Goal: Information Seeking & Learning: Learn about a topic

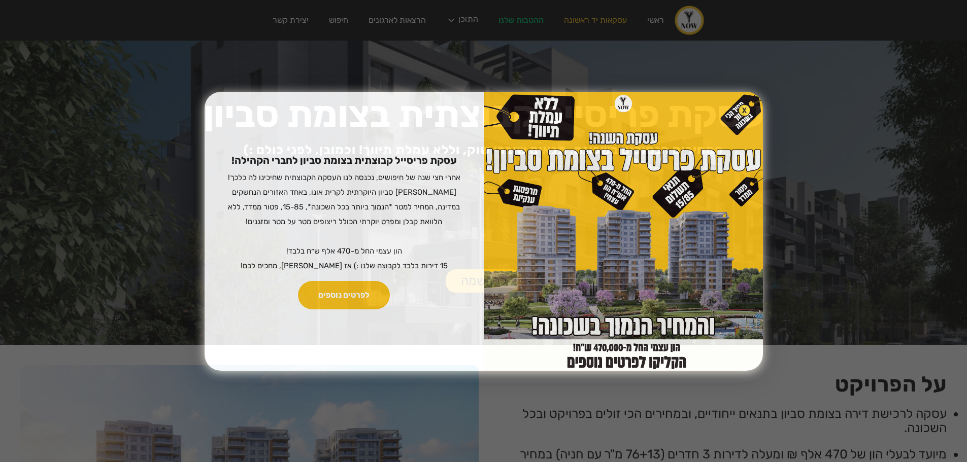
scroll to position [1472, 0]
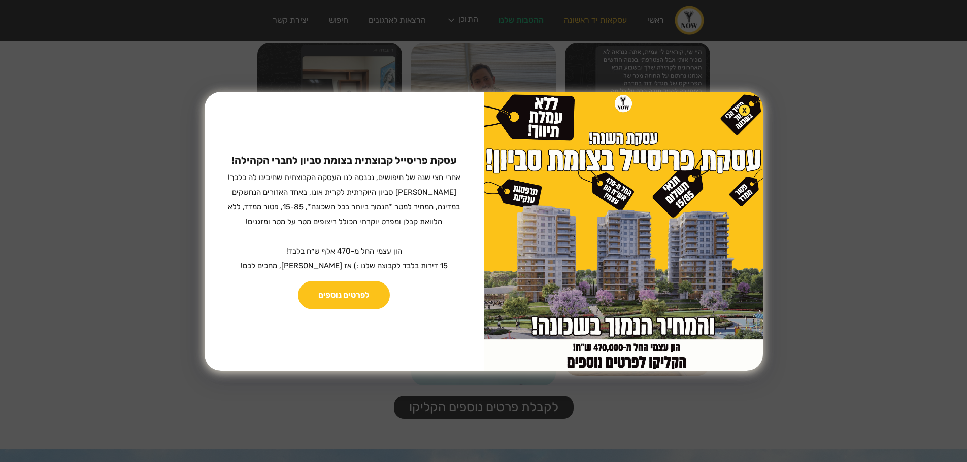
click at [305, 71] on div "עסקת פריסייל קבוצתית בצומת סביון לחברי הקהילה! ‍ אחרי חצי שנה של חיפושים, נכנסה…" at bounding box center [483, 231] width 967 height 462
click at [815, 248] on div "עסקת פריסייל קבוצתית בצומת סביון לחברי הקהילה! ‍ אחרי חצי שנה של חיפושים, נכנסה…" at bounding box center [483, 231] width 967 height 462
click at [98, 224] on div "עסקת פריסייל קבוצתית בצומת סביון לחברי הקהילה! ‍ אחרי חצי שנה של חיפושים, נכנסה…" at bounding box center [483, 231] width 967 height 462
click at [866, 119] on div "עסקת פריסייל קבוצתית בצומת סביון לחברי הקהילה! ‍ אחרי חצי שנה של חיפושים, נכנסה…" at bounding box center [483, 231] width 967 height 462
click at [865, 118] on div "עסקת פריסייל קבוצתית בצומת סביון לחברי הקהילה! ‍ אחרי חצי שנה של חיפושים, נכנסה…" at bounding box center [483, 231] width 967 height 462
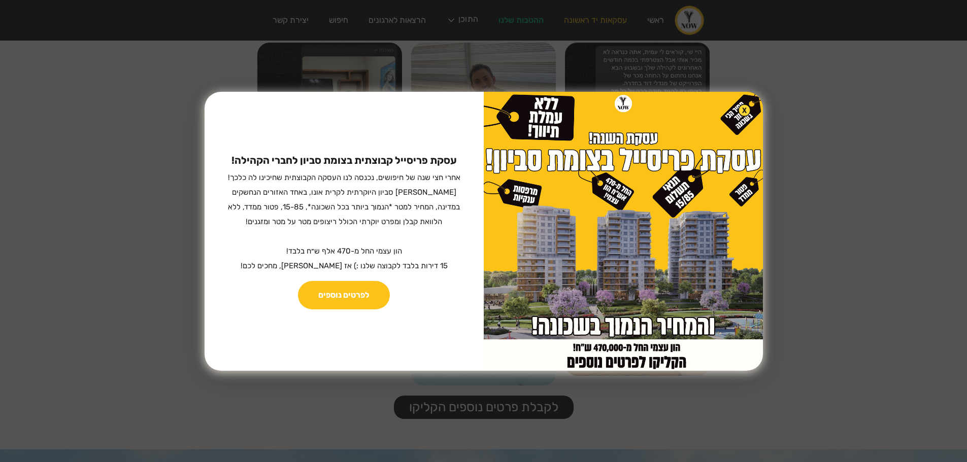
click at [502, 351] on img at bounding box center [623, 231] width 279 height 279
drag, startPoint x: 135, startPoint y: 292, endPoint x: 151, endPoint y: 280, distance: 20.7
click at [133, 297] on div "עסקת פריסייל קבוצתית בצומת סביון לחברי הקהילה! ‍ אחרי חצי שנה של חיפושים, נכנסה…" at bounding box center [483, 231] width 967 height 462
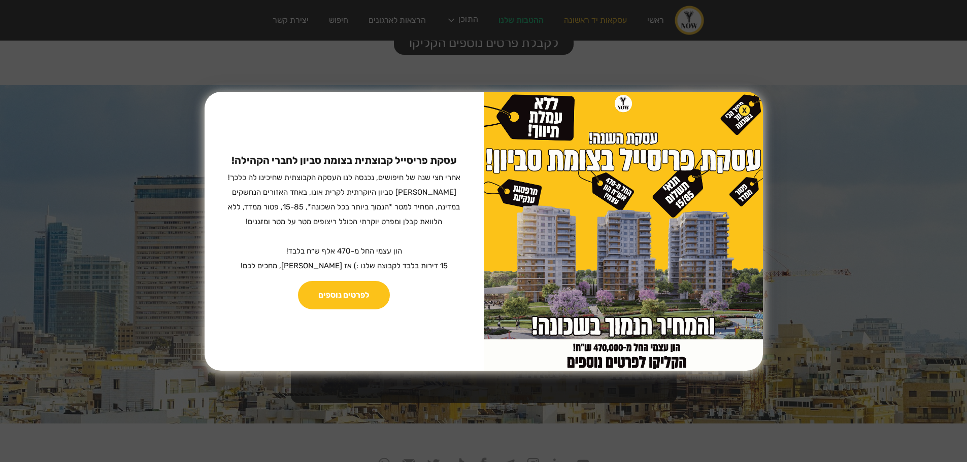
click at [872, 130] on div "עסקת פריסייל קבוצתית בצומת סביון לחברי הקהילה! ‍ אחרי חצי שנה של חיפושים, נכנסה…" at bounding box center [483, 231] width 967 height 462
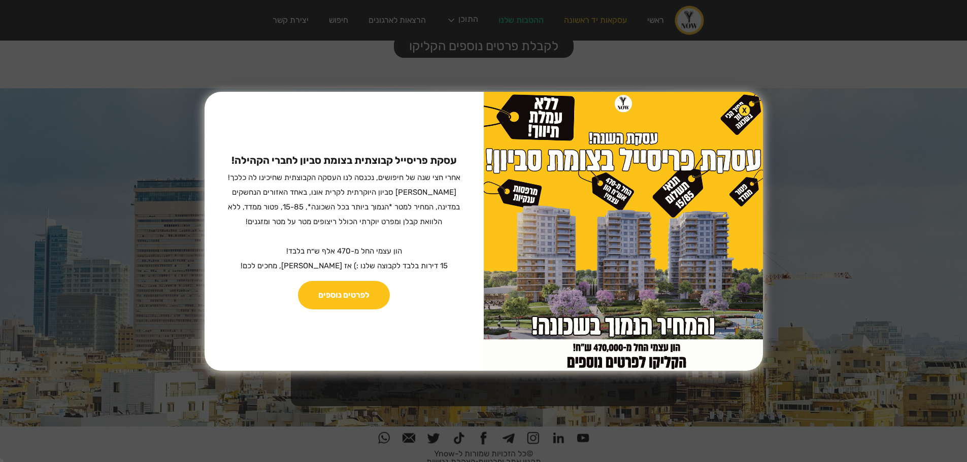
click at [722, 92] on img at bounding box center [623, 231] width 279 height 279
click at [176, 99] on div "עסקת פריסייל קבוצתית בצומת סביון לחברי הקהילה! ‍ אחרי חצי שנה של חיפושים, נכנסה…" at bounding box center [483, 231] width 967 height 462
click at [218, 107] on div "עסקת פריסייל קבוצתית בצומת סביון לחברי הקהילה! ‍ אחרי חצי שנה של חיפושים, נכנסה…" at bounding box center [344, 231] width 279 height 279
click at [222, 107] on div "עסקת פריסייל קבוצתית בצומת סביון לחברי הקהילה! ‍ אחרי חצי שנה של חיפושים, נכנסה…" at bounding box center [344, 231] width 279 height 279
click at [310, 50] on div "עסקת פריסייל קבוצתית בצומת סביון לחברי הקהילה! ‍ אחרי חצי שנה של חיפושים, נכנסה…" at bounding box center [483, 231] width 967 height 462
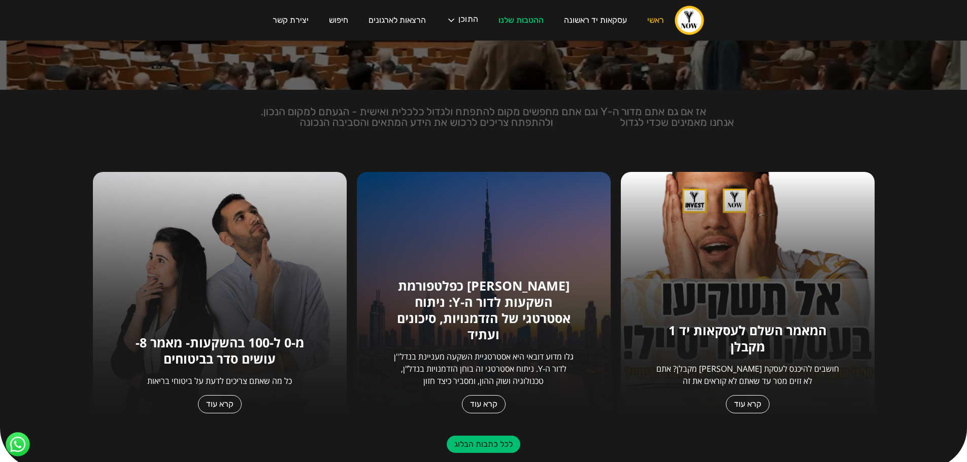
scroll to position [254, 0]
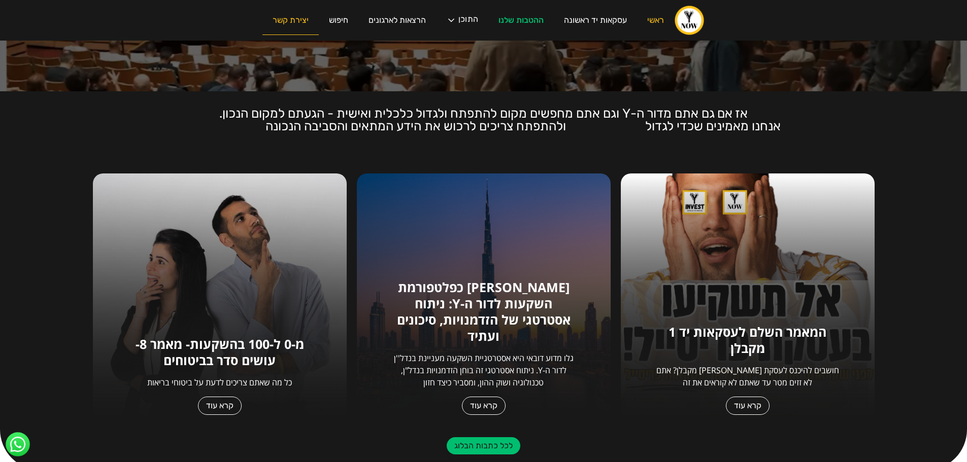
click at [301, 30] on link "יצירת קשר" at bounding box center [290, 20] width 56 height 29
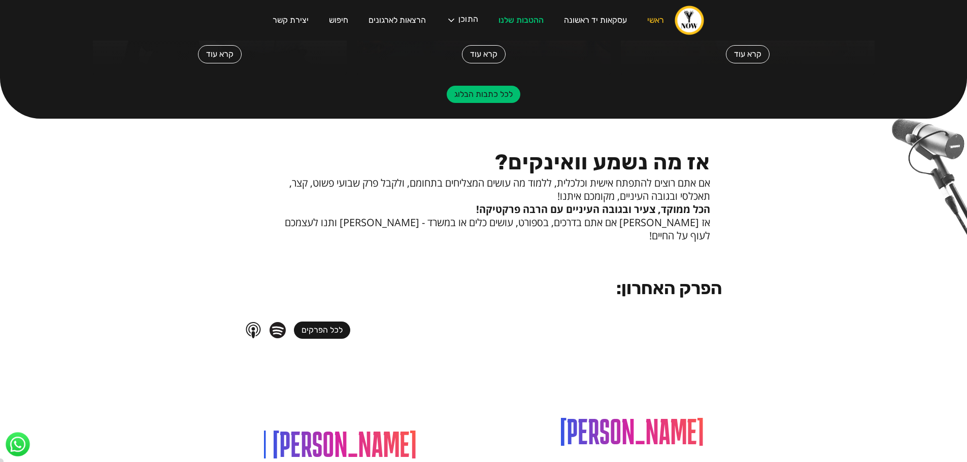
scroll to position [0, 0]
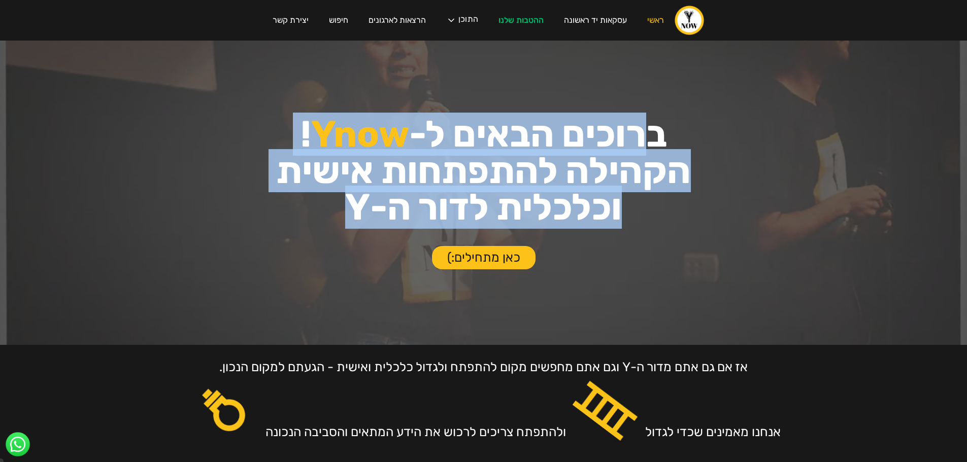
drag, startPoint x: 346, startPoint y: 212, endPoint x: 656, endPoint y: 135, distance: 319.2
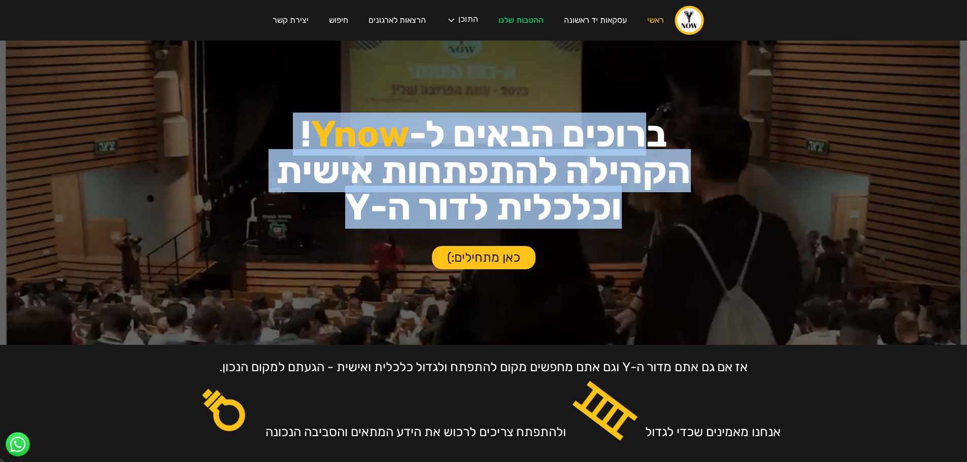
click at [656, 135] on h1 "ברוכים הבאים ל- Ynow ! הקהילה להתפתחות אישית וכלכלית לדור ה-Y" at bounding box center [484, 171] width 774 height 110
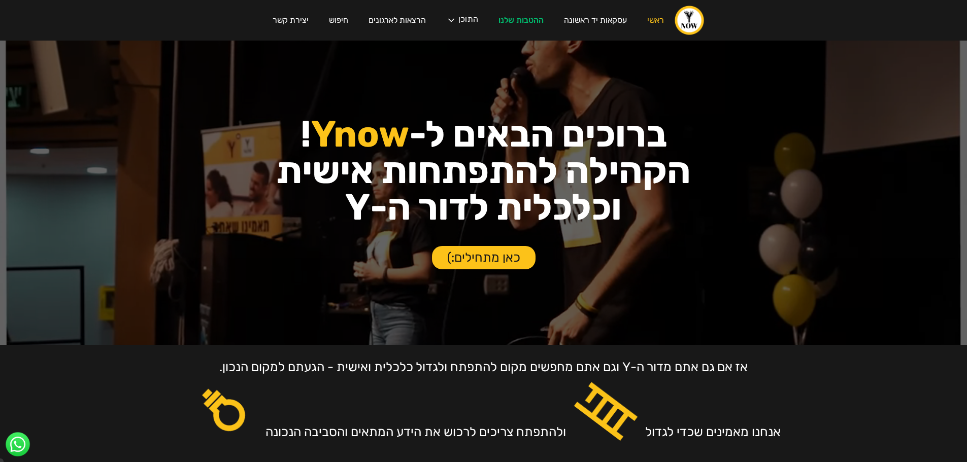
click at [663, 141] on h1 "ברוכים הבאים ל- Ynow ! הקהילה להתפתחות אישית וכלכלית לדור ה-Y" at bounding box center [484, 171] width 774 height 110
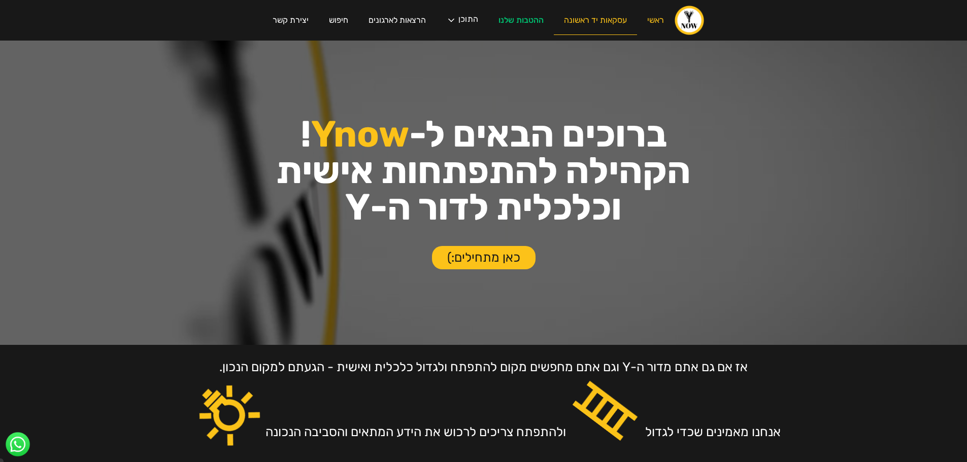
click at [625, 16] on link "עסקאות יד ראשונה" at bounding box center [595, 20] width 83 height 29
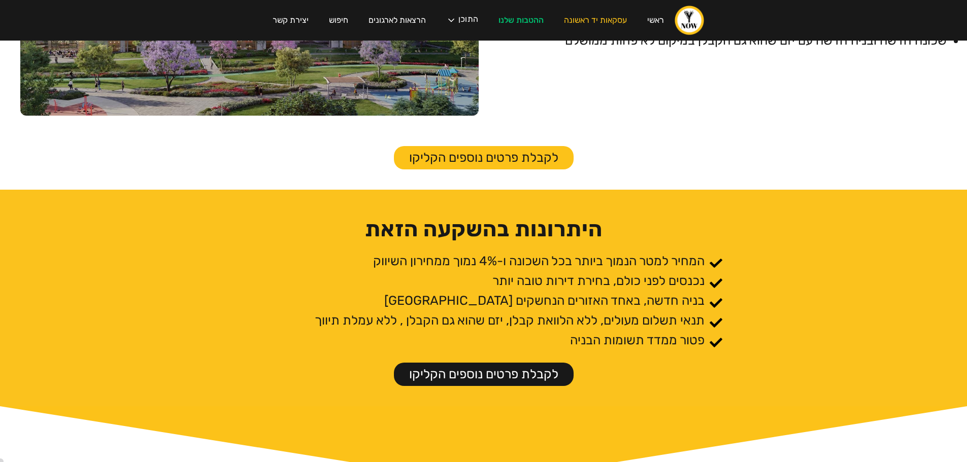
scroll to position [558, 0]
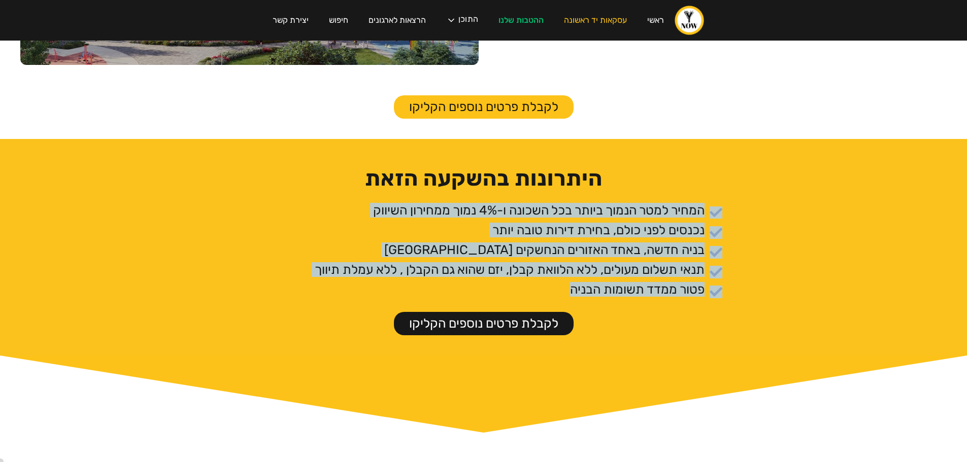
drag, startPoint x: 568, startPoint y: 287, endPoint x: 719, endPoint y: 212, distance: 168.4
click at [719, 212] on div "המחיר למטר הנמוך ביותר בכל השכונה ו-4% נמוך ממחירון השיווק נכנסים לפני כולם, בח…" at bounding box center [483, 252] width 477 height 99
click at [570, 286] on p "פטור ממדד תשומות הבניה" at bounding box center [637, 289] width 135 height 15
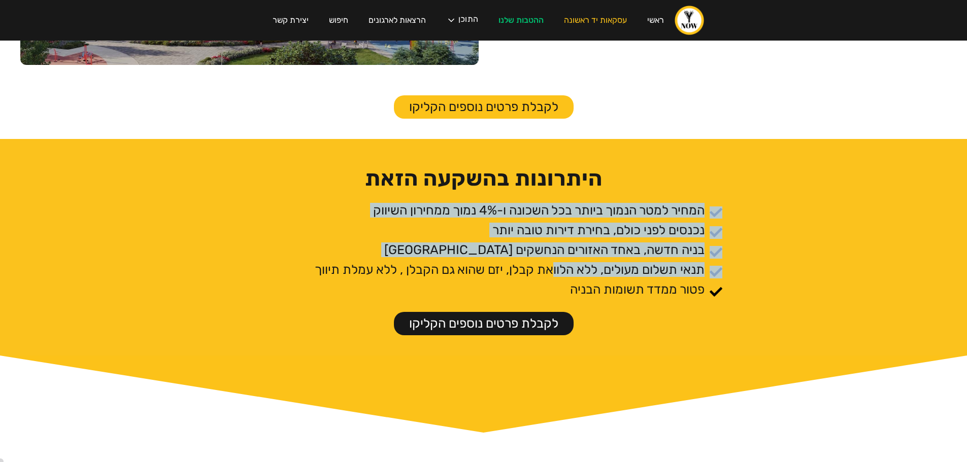
drag, startPoint x: 552, startPoint y: 291, endPoint x: 733, endPoint y: 216, distance: 196.2
click at [733, 216] on div "היתרונות בהשקעה הזאת המחיר למטר הנמוך ביותר בכל השכונה ו-4% נמוך ממחירון השיווק…" at bounding box center [483, 247] width 967 height 217
click at [722, 216] on img at bounding box center [716, 213] width 13 height 12
click at [725, 207] on div "היתרונות בהשקעה הזאת המחיר למטר הנמוך ביותר בכל השכונה ו-4% נמוך ממחירון השיווק…" at bounding box center [483, 247] width 967 height 217
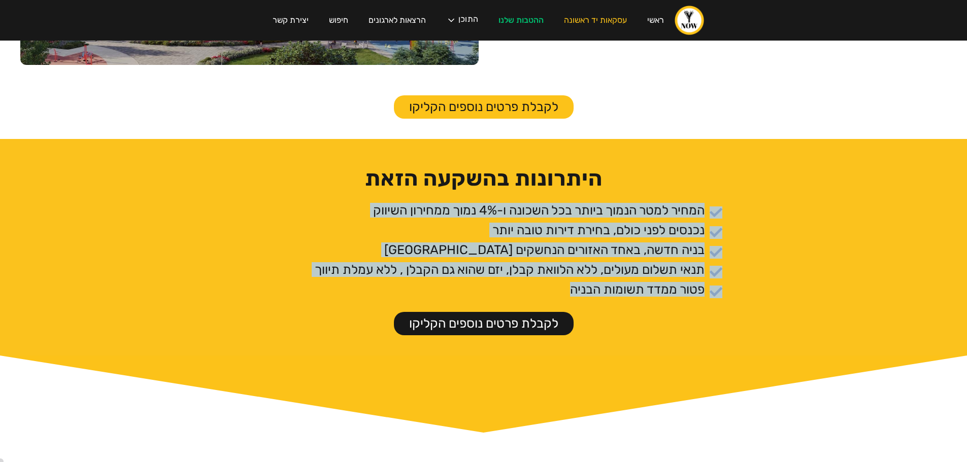
drag, startPoint x: 568, startPoint y: 289, endPoint x: 725, endPoint y: 212, distance: 175.5
click at [725, 212] on div "היתרונות בהשקעה הזאת המחיר למטר הנמוך ביותר בכל השכונה ו-4% נמוך ממחירון השיווק…" at bounding box center [483, 247] width 967 height 217
click at [610, 282] on p "פטור ממדד תשומות הבניה" at bounding box center [637, 289] width 135 height 15
drag, startPoint x: 570, startPoint y: 286, endPoint x: 734, endPoint y: 212, distance: 179.7
click at [734, 212] on div "היתרונות בהשקעה הזאת המחיר למטר הנמוך ביותר בכל השכונה ו-4% נמוך ממחירון השיווק…" at bounding box center [483, 247] width 967 height 217
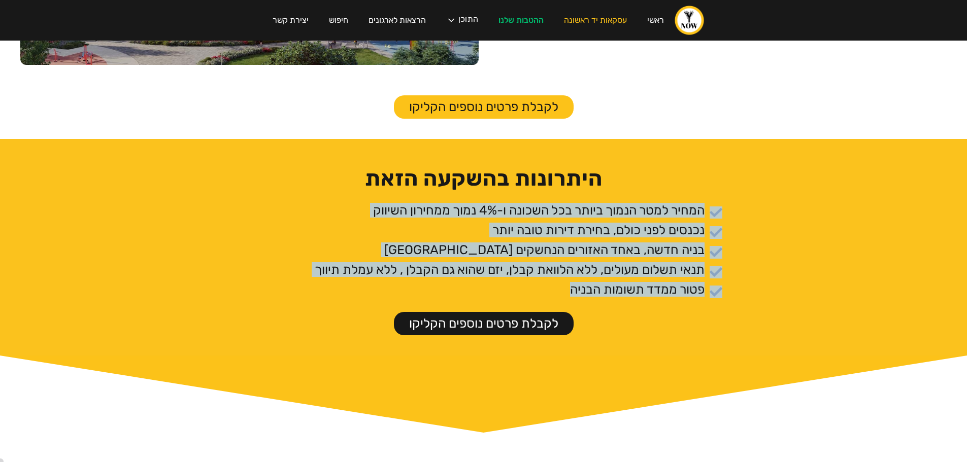
click at [663, 270] on p "תנאי תשלום מעולים, ללא הלוואת קבלן, יזם שהוא גם הקבלן , ללא עמלת תיווך" at bounding box center [510, 269] width 390 height 15
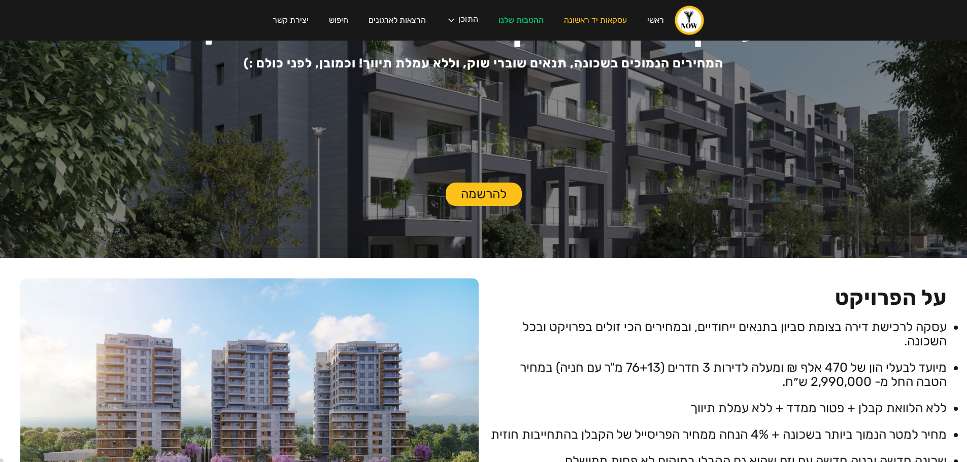
scroll to position [0, 0]
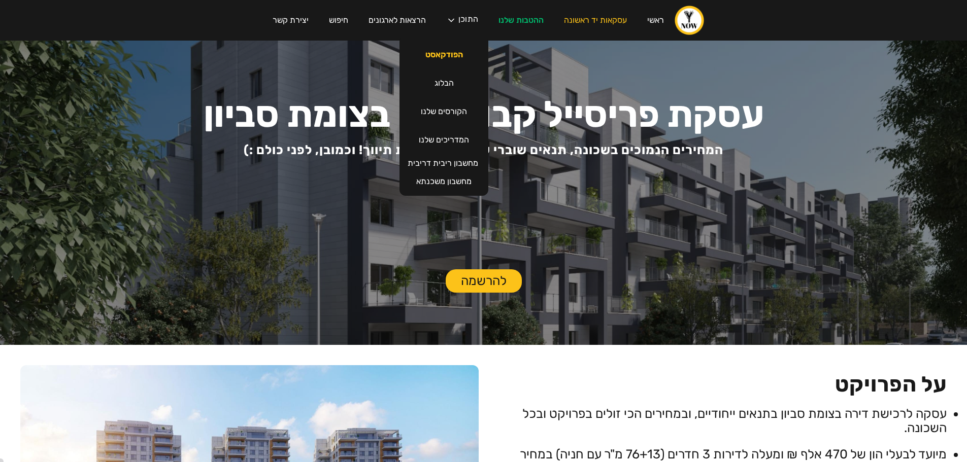
click at [442, 49] on link "הפודקאסט" at bounding box center [444, 55] width 58 height 28
